Goal: Navigation & Orientation: Find specific page/section

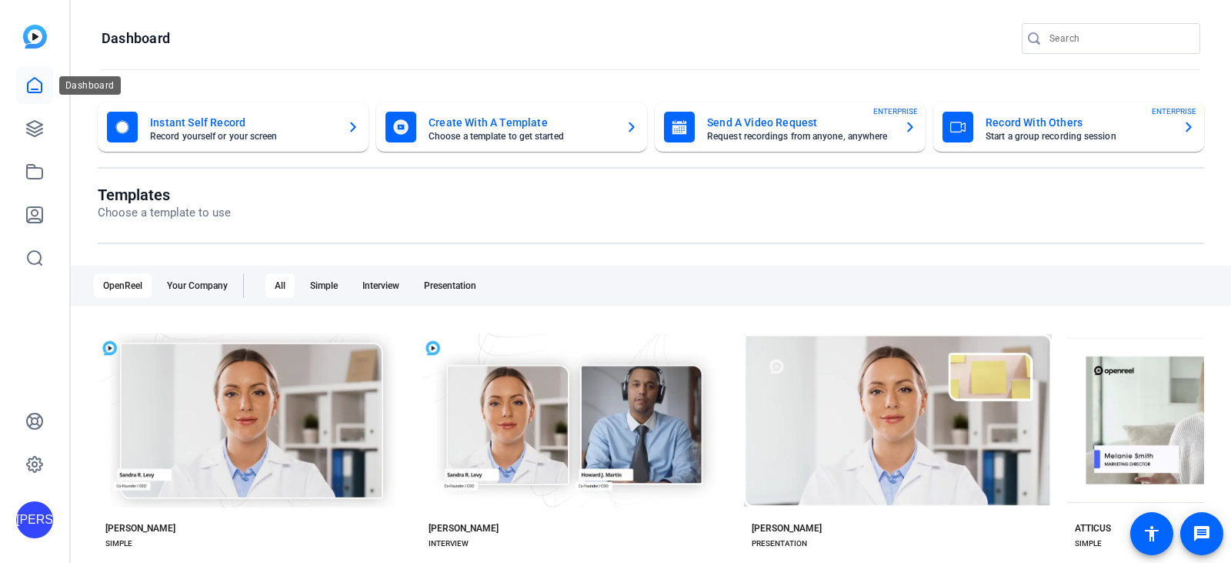
click at [36, 87] on icon at bounding box center [34, 85] width 18 height 18
click at [35, 130] on icon at bounding box center [34, 128] width 18 height 18
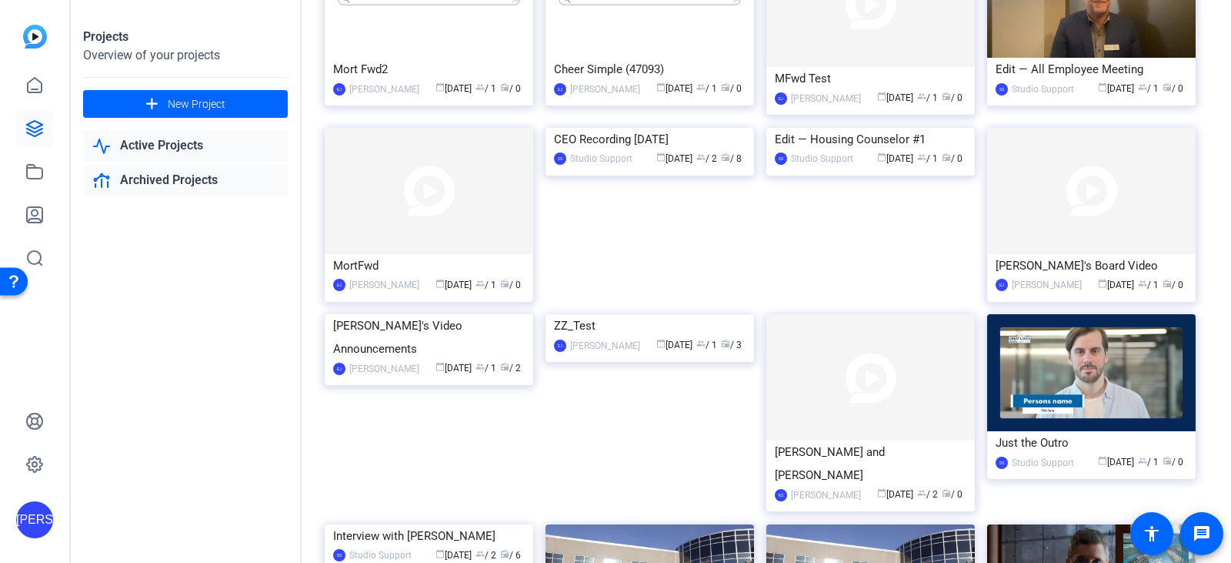
scroll to position [332, 0]
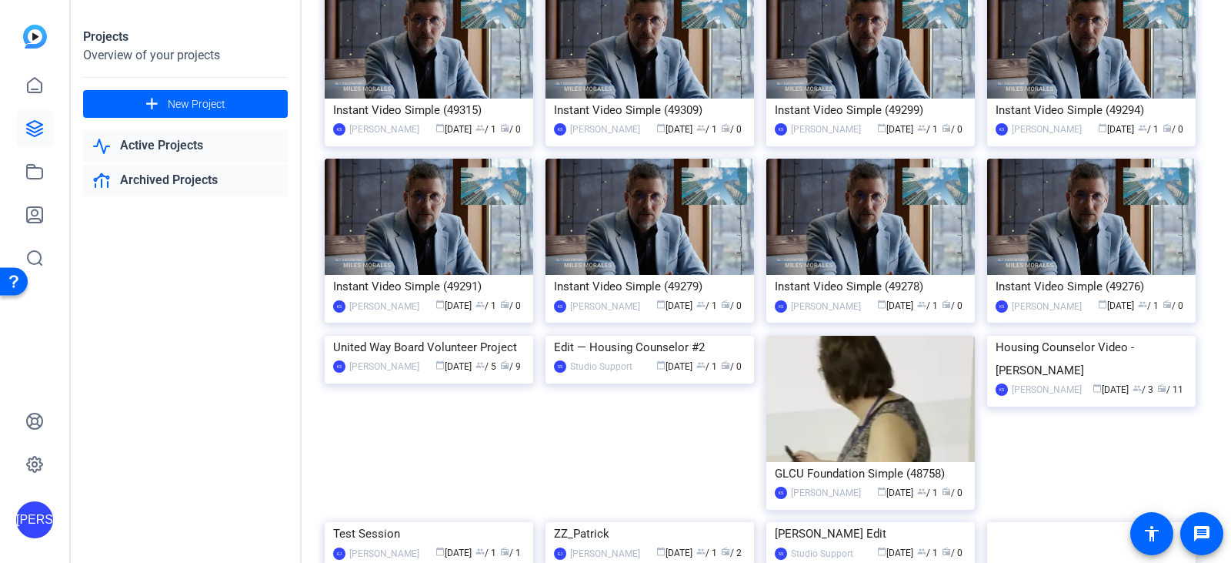
click at [142, 182] on link "Archived Projects" at bounding box center [185, 181] width 205 height 32
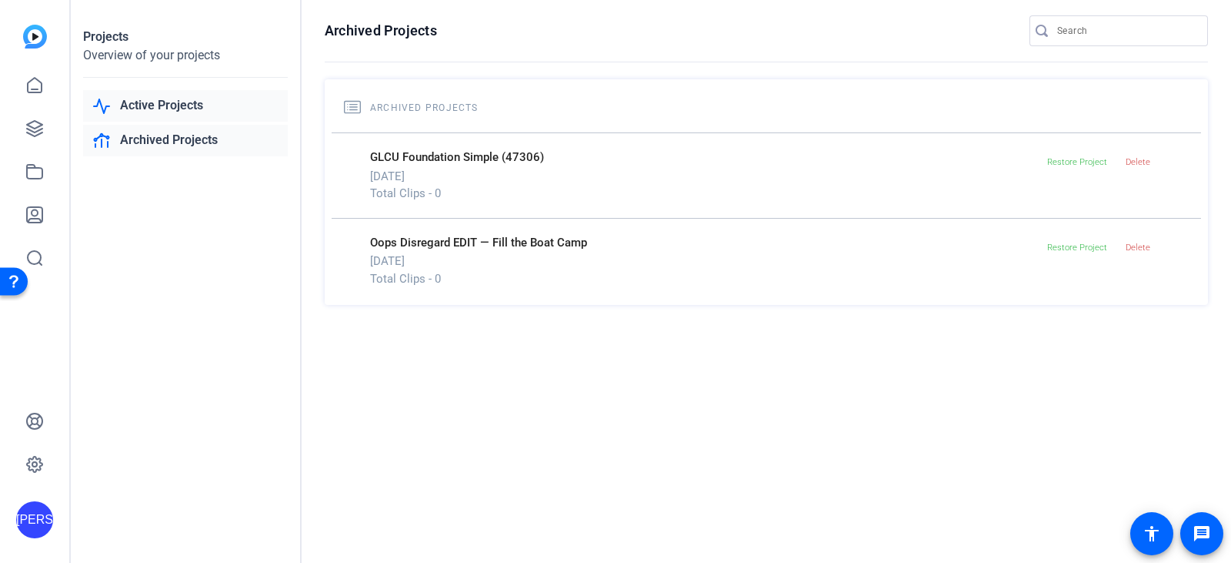
click at [162, 105] on link "Active Projects" at bounding box center [185, 106] width 205 height 32
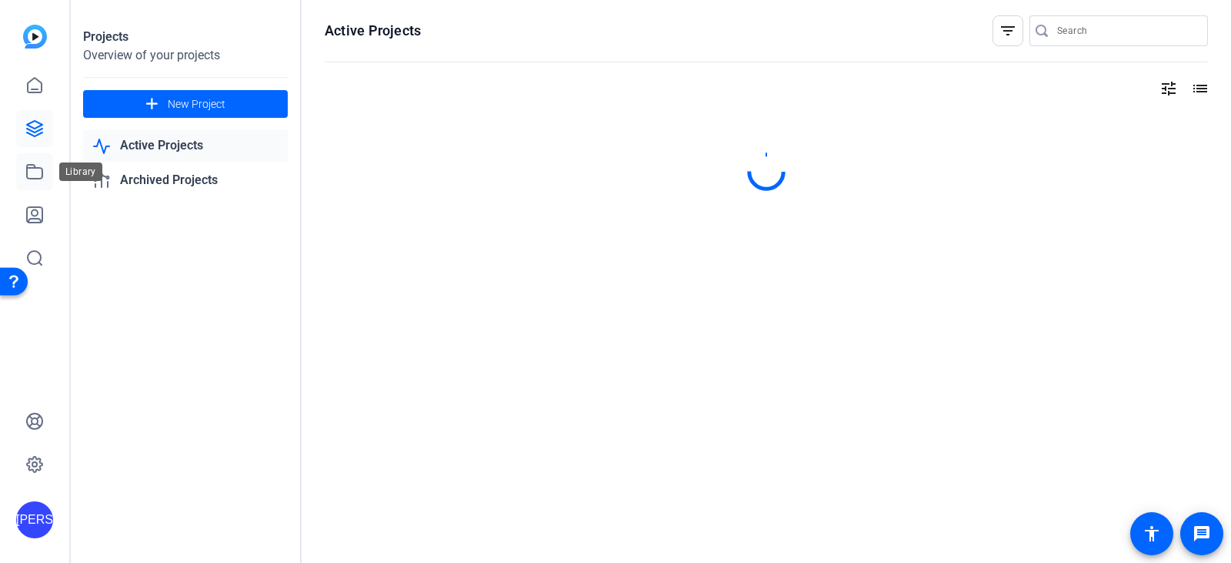
click at [44, 169] on link at bounding box center [34, 171] width 37 height 37
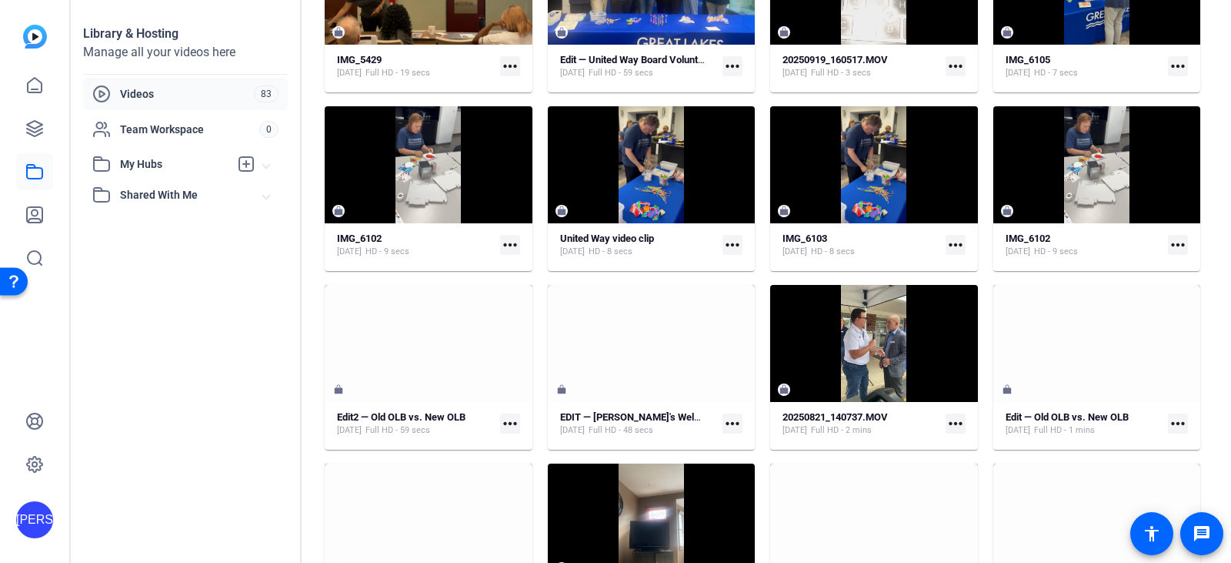
scroll to position [630, 0]
